Goal: Navigation & Orientation: Find specific page/section

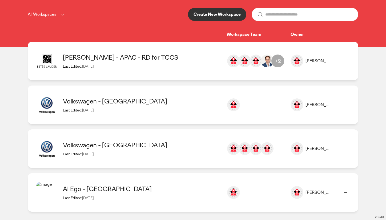
scroll to position [64, 0]
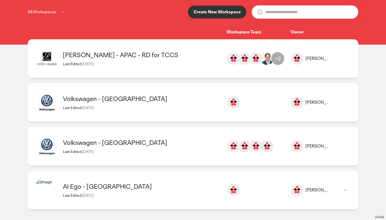
click at [138, 186] on div "AI Ego - [GEOGRAPHIC_DATA]" at bounding box center [142, 186] width 158 height 8
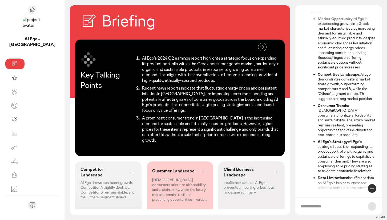
scroll to position [47, 0]
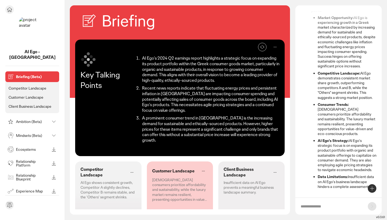
click at [24, 86] on p "Competitor Landscape" at bounding box center [28, 88] width 38 height 5
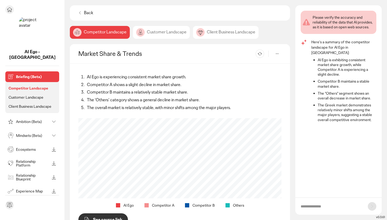
click at [18, 120] on p "Ambition (Beta)" at bounding box center [33, 122] width 34 height 4
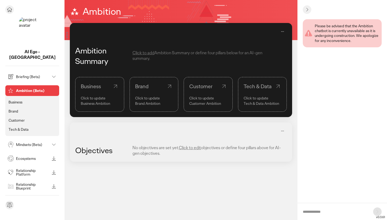
click at [47, 142] on p "Mindsets (Beta)" at bounding box center [33, 144] width 34 height 4
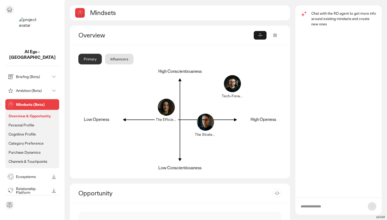
click at [12, 9] on icon at bounding box center [9, 9] width 6 height 6
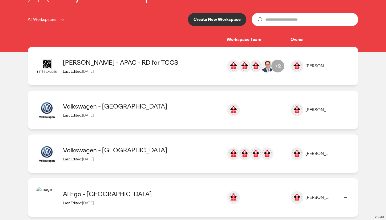
scroll to position [64, 0]
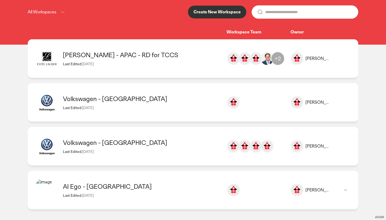
click at [124, 184] on div "AI Ego - [GEOGRAPHIC_DATA]" at bounding box center [142, 186] width 158 height 8
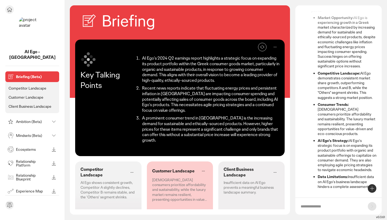
click at [35, 119] on div "Ambition (Beta)" at bounding box center [27, 121] width 43 height 9
